Goal: Transaction & Acquisition: Purchase product/service

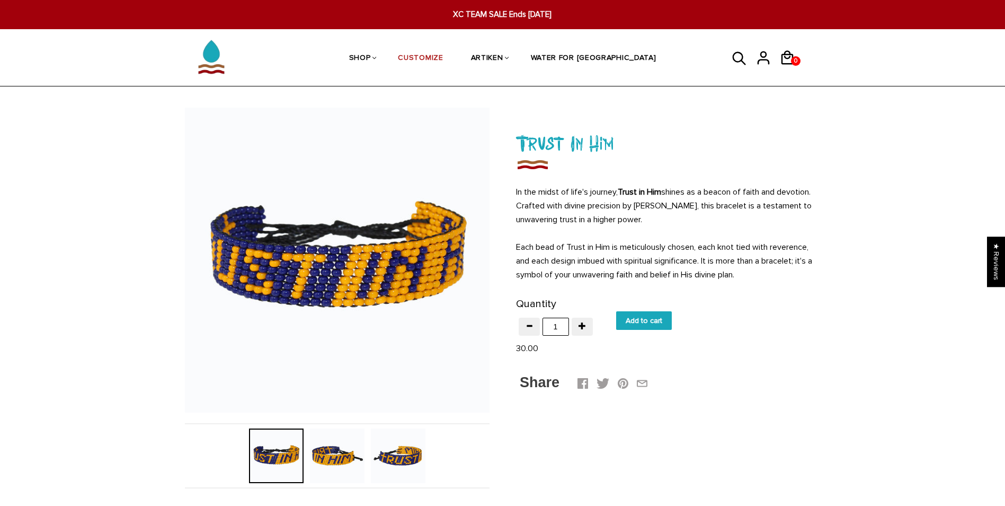
click at [414, 443] on img at bounding box center [398, 455] width 55 height 55
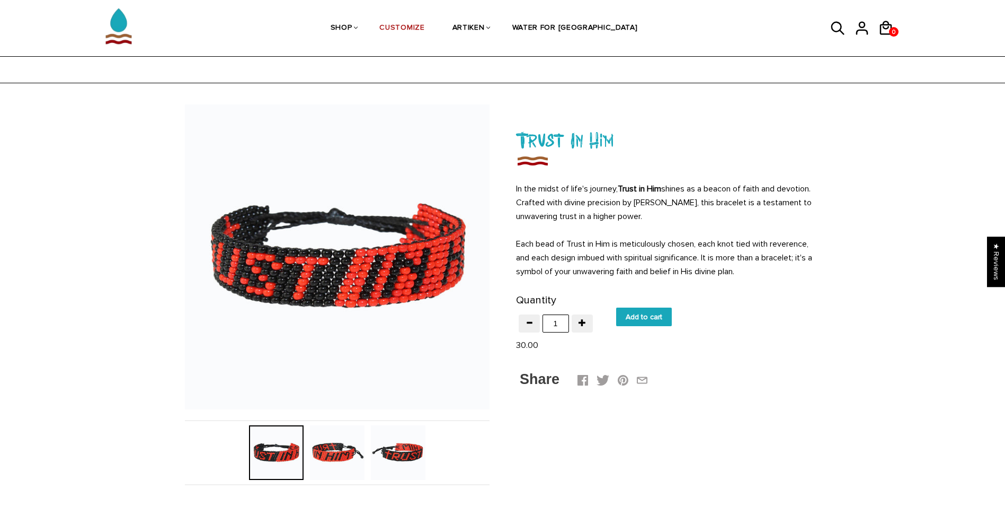
scroll to position [3, 0]
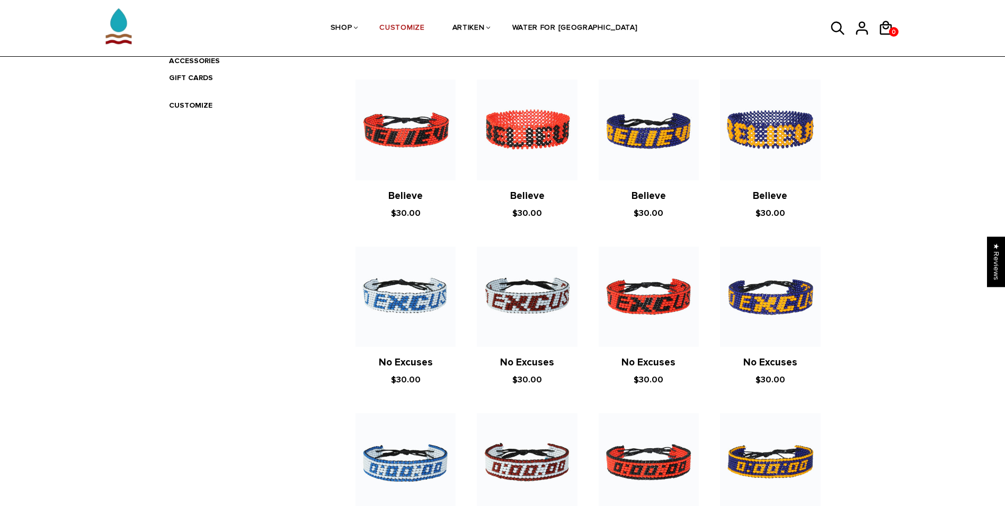
scroll to position [295, 0]
